Goal: Book appointment/travel/reservation

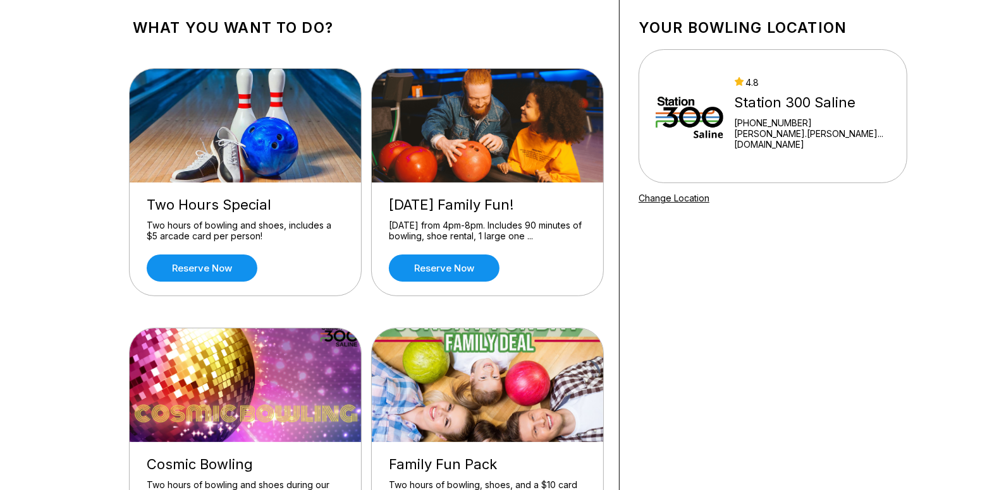
scroll to position [63, 0]
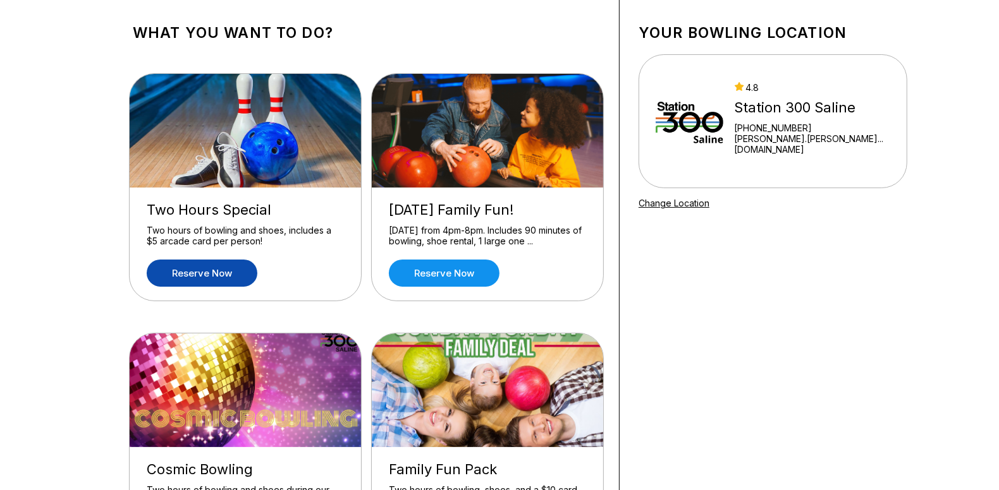
click at [197, 272] on link "Reserve now" at bounding box center [202, 273] width 111 height 27
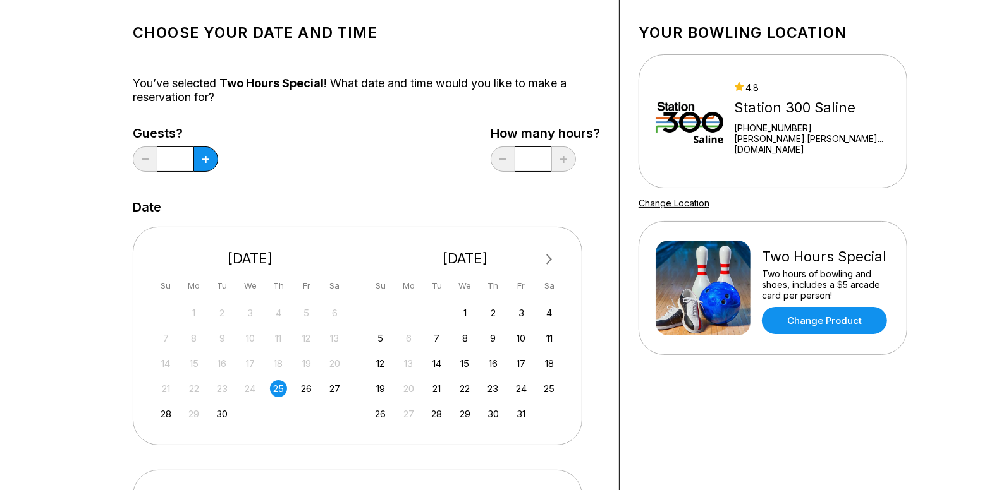
scroll to position [19, 0]
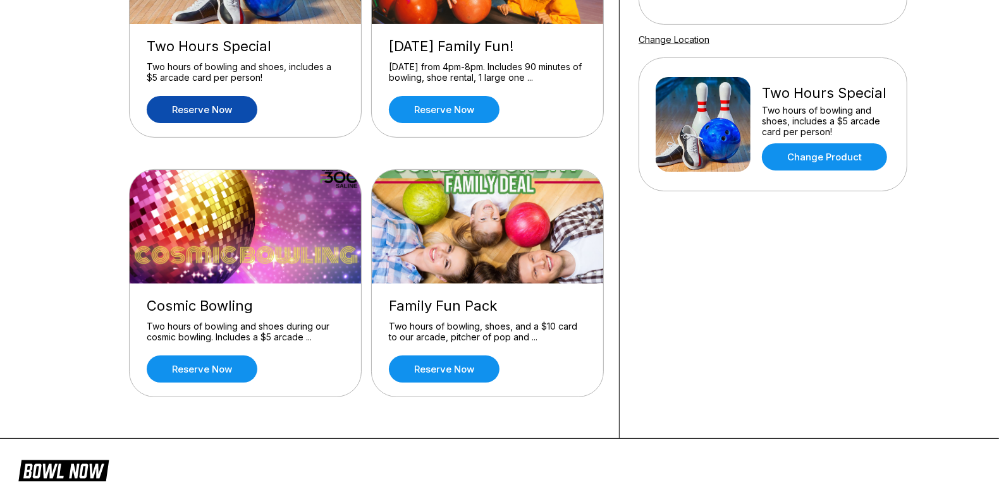
scroll to position [252, 0]
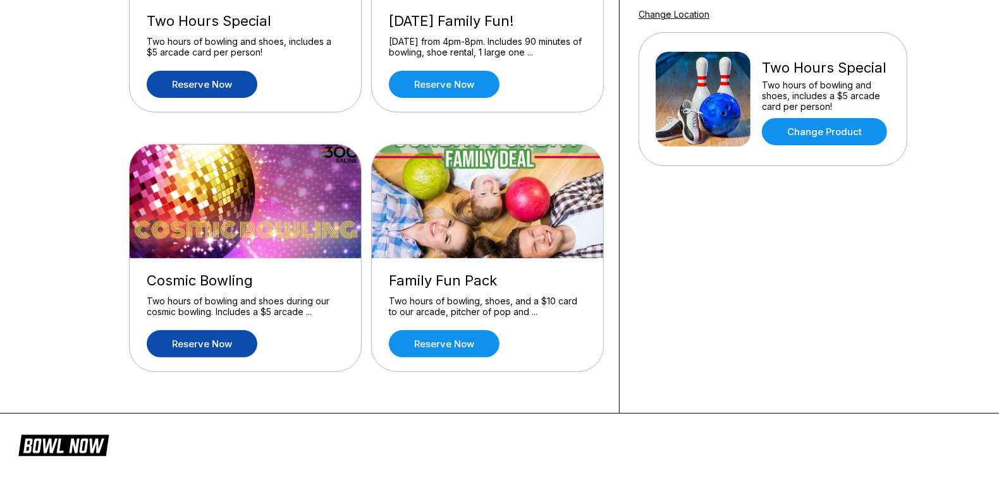
click at [228, 336] on link "Reserve now" at bounding box center [202, 344] width 111 height 27
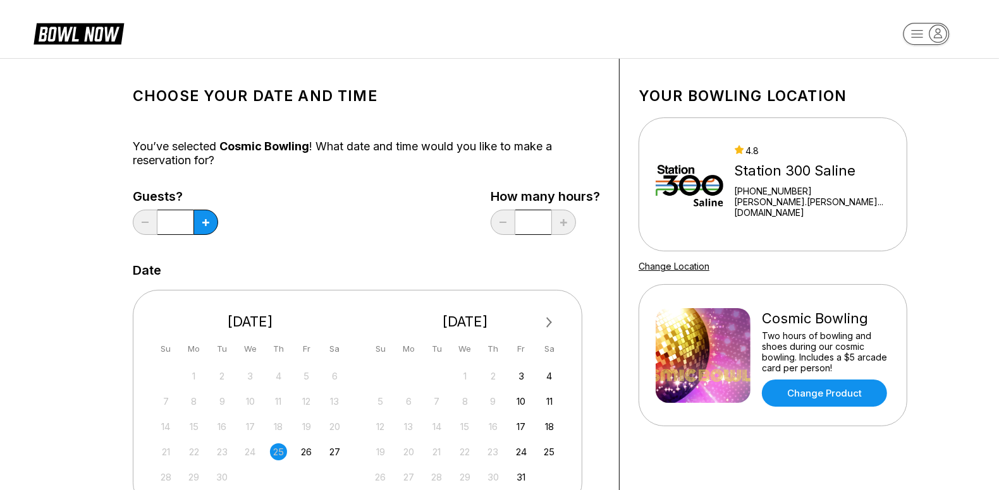
drag, startPoint x: 51, startPoint y: 186, endPoint x: 50, endPoint y: 167, distance: 19.0
